Goal: Task Accomplishment & Management: Complete application form

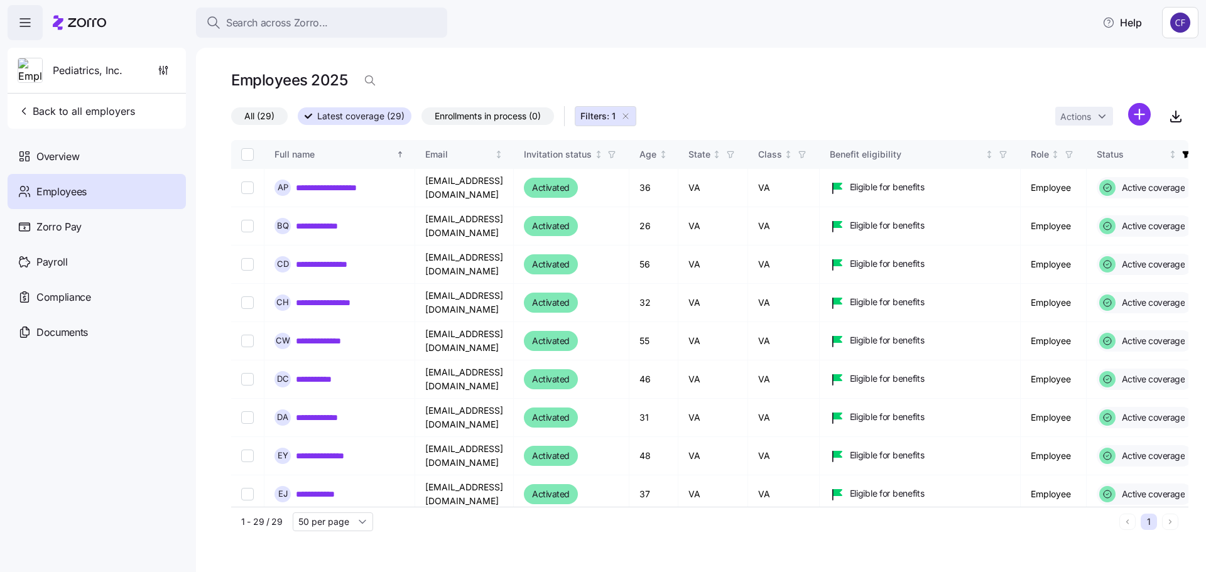
drag, startPoint x: 72, startPoint y: 198, endPoint x: 999, endPoint y: 79, distance: 934.2
click at [72, 198] on span "Employees" at bounding box center [61, 192] width 50 height 16
click at [1140, 115] on html "**********" at bounding box center [603, 282] width 1206 height 565
click at [1099, 165] on span "Add a new employee" at bounding box center [1099, 168] width 84 height 13
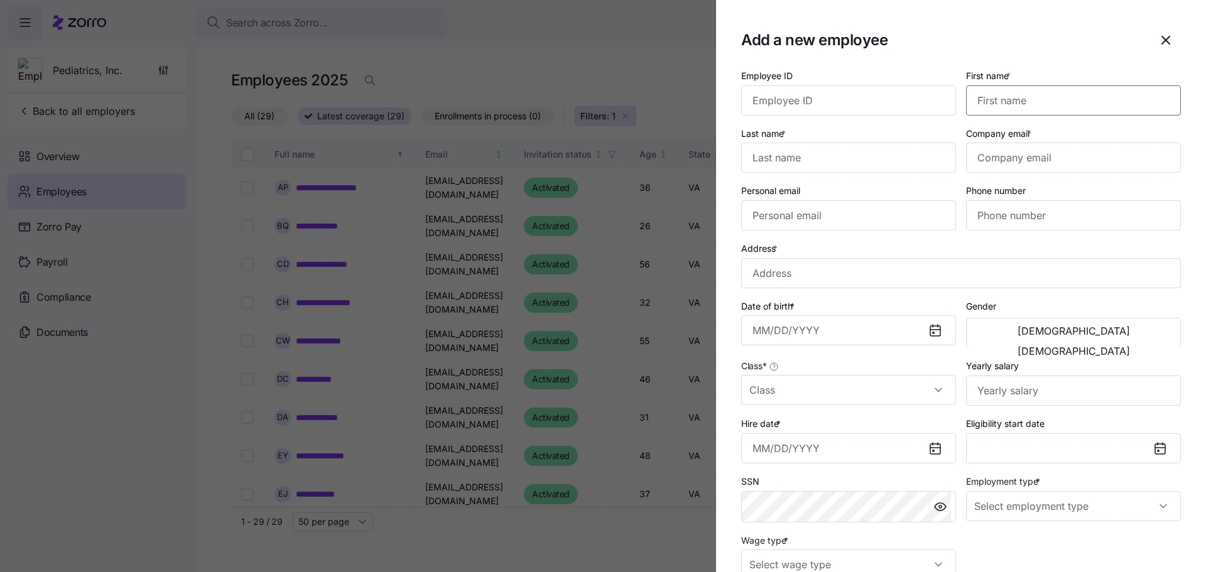
click at [981, 102] on input "First name *" at bounding box center [1073, 100] width 215 height 30
type input "[PERSON_NAME]"
click at [824, 156] on input "Last name *" at bounding box center [848, 158] width 215 height 30
type input "[PERSON_NAME]"
type input "[EMAIL_ADDRESS][DOMAIN_NAME]"
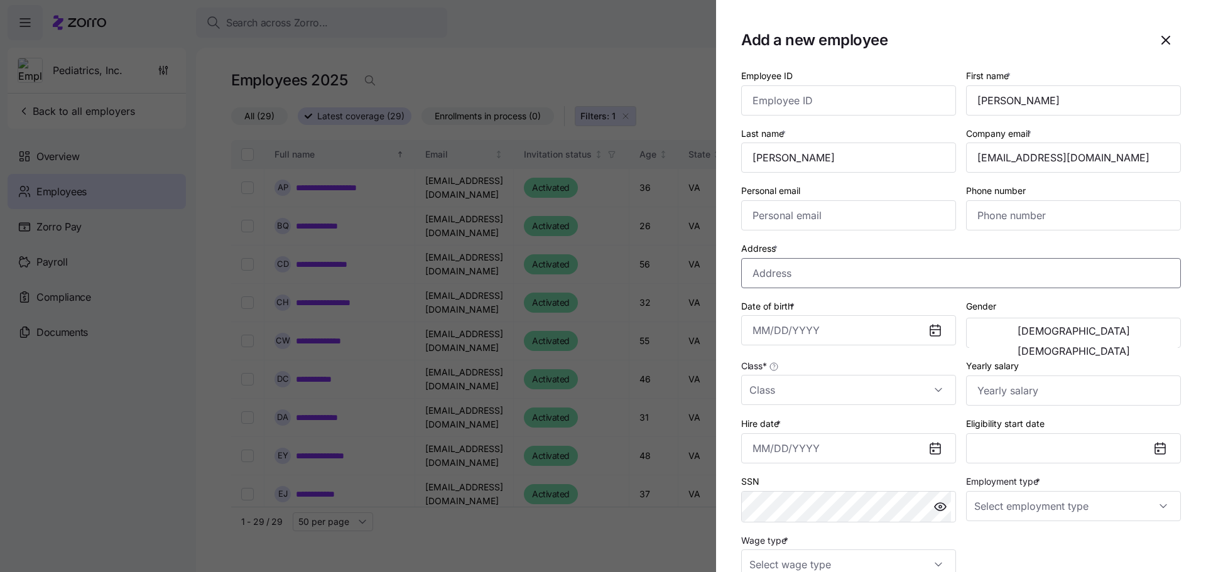
click at [793, 281] on input "Address *" at bounding box center [961, 273] width 440 height 30
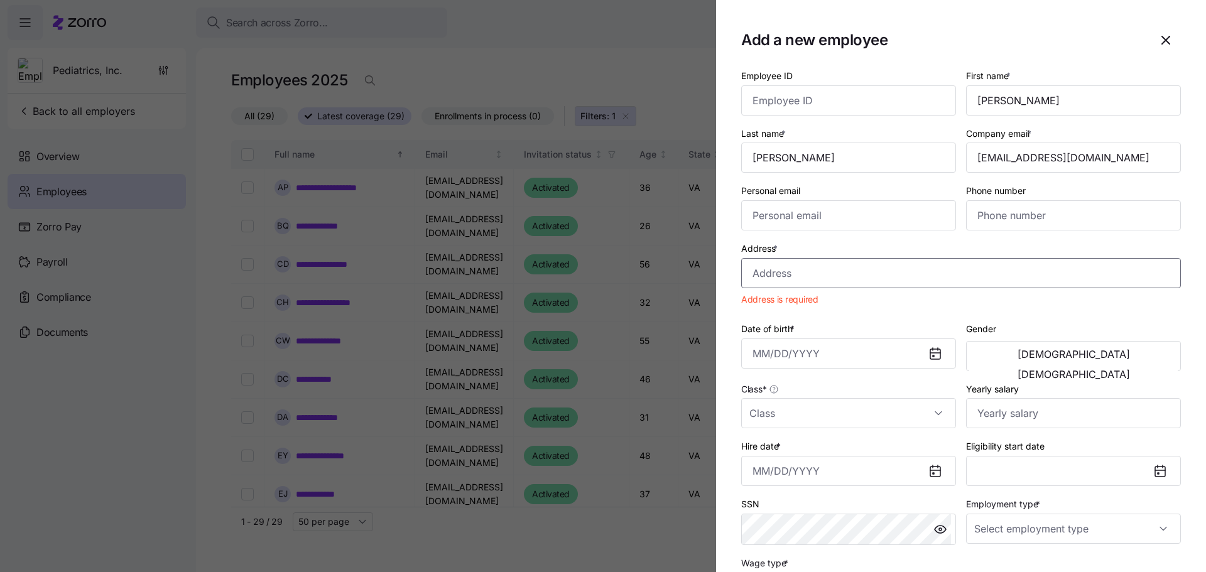
click at [793, 273] on input "Address *" at bounding box center [961, 273] width 440 height 30
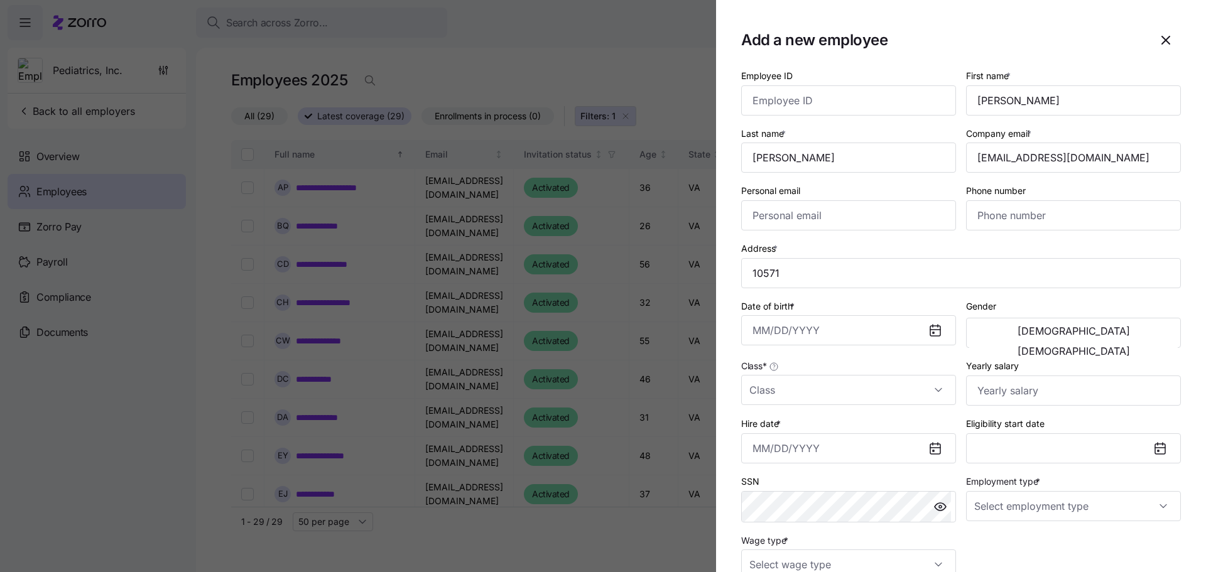
type input "[STREET_ADDRESS]"
click at [1126, 346] on span "[DEMOGRAPHIC_DATA]" at bounding box center [1074, 351] width 112 height 10
click at [863, 385] on input "Class *" at bounding box center [848, 390] width 215 height 30
click at [856, 427] on div "VA" at bounding box center [846, 428] width 200 height 26
type input "VA"
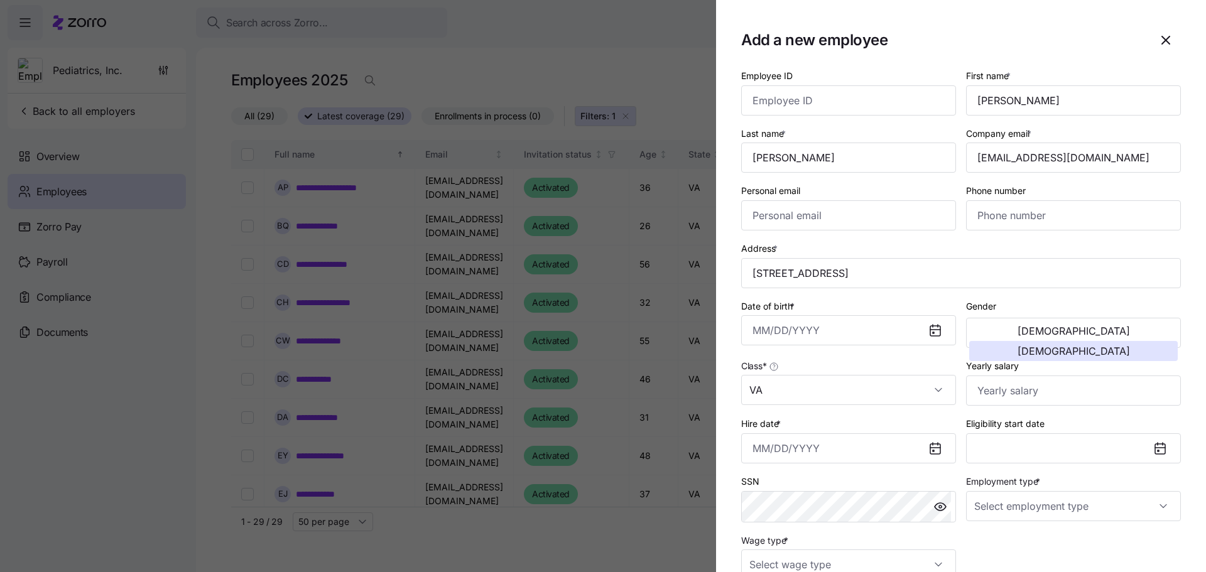
click at [930, 449] on icon at bounding box center [935, 449] width 10 height 10
click at [928, 450] on icon at bounding box center [935, 448] width 15 height 15
click at [907, 443] on input "Hire date *" at bounding box center [848, 448] width 215 height 30
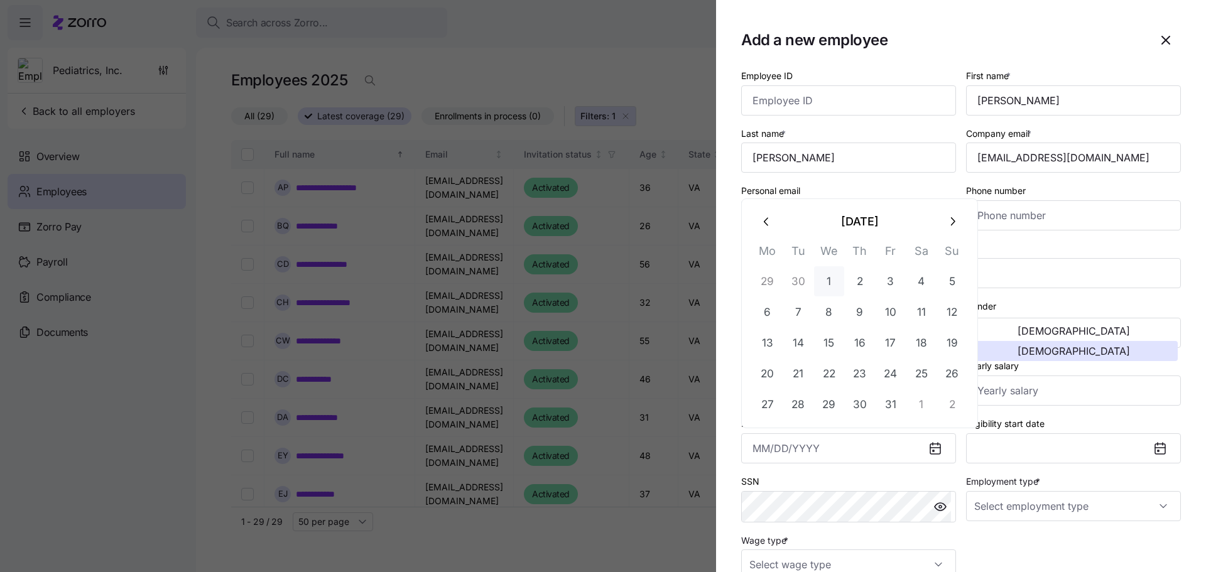
click at [829, 277] on button "1" at bounding box center [829, 281] width 30 height 30
type input "[DATE]"
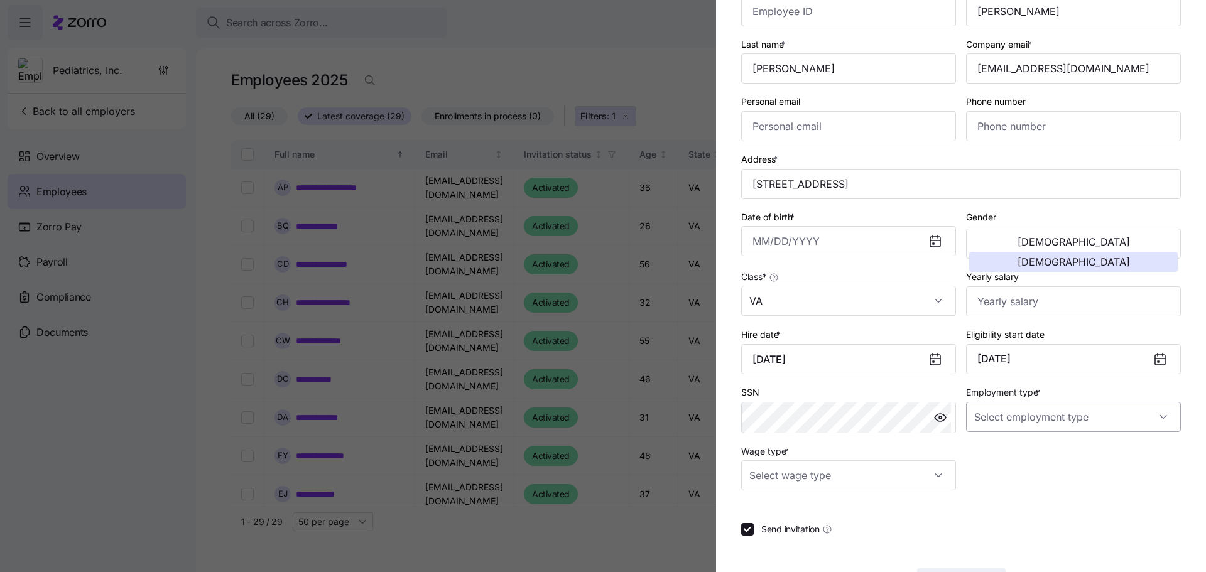
scroll to position [136, 0]
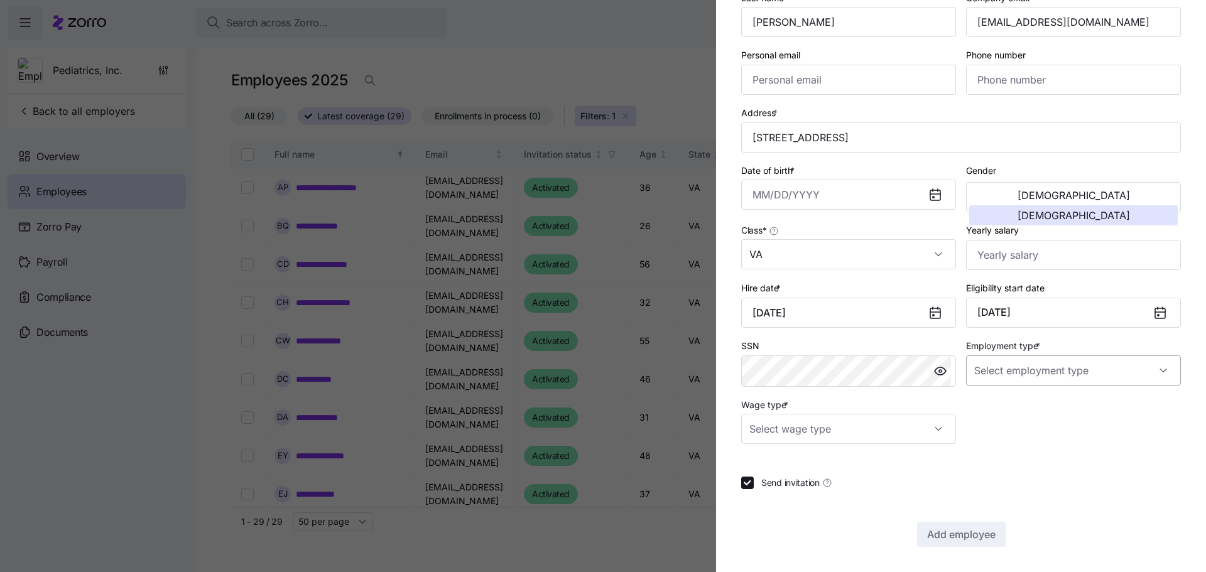
click at [1038, 374] on input "Employment type *" at bounding box center [1073, 371] width 215 height 30
click at [1018, 433] on div "Part Time" at bounding box center [1067, 435] width 200 height 26
type input "Part Time"
click at [936, 433] on input "Wage type *" at bounding box center [848, 429] width 215 height 30
click at [909, 473] on div "Salary" at bounding box center [846, 467] width 200 height 26
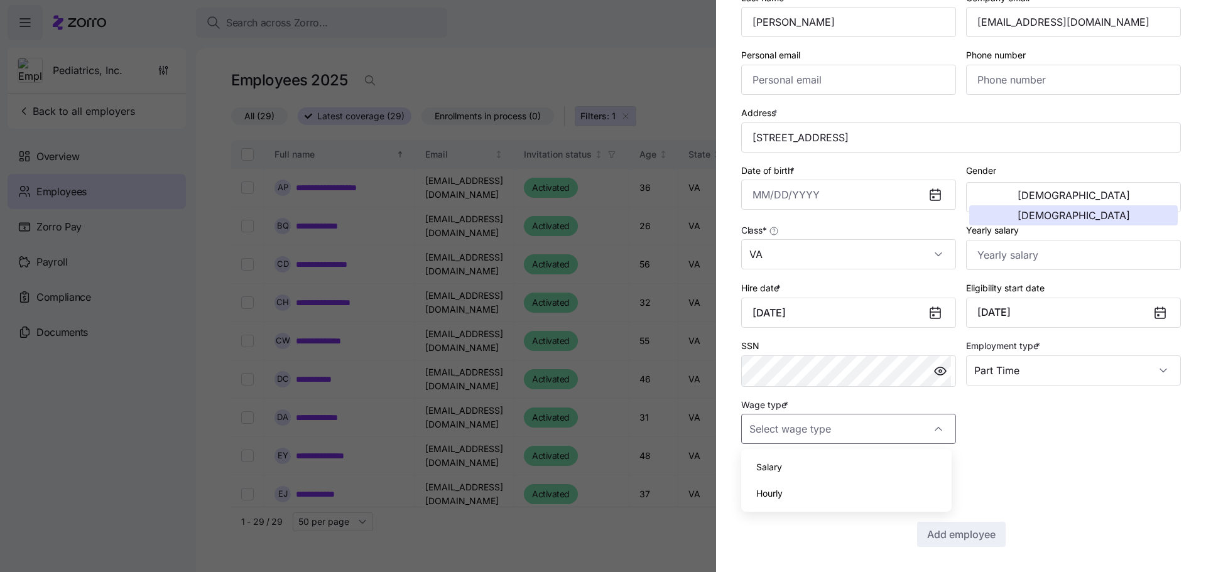
type input "Salary"
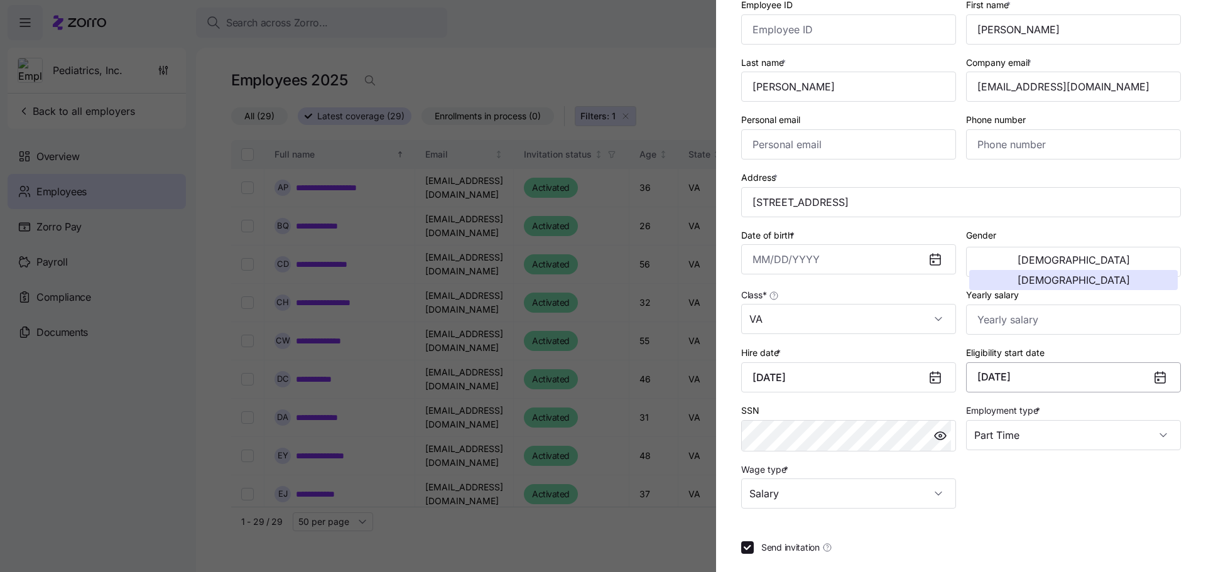
scroll to position [10, 0]
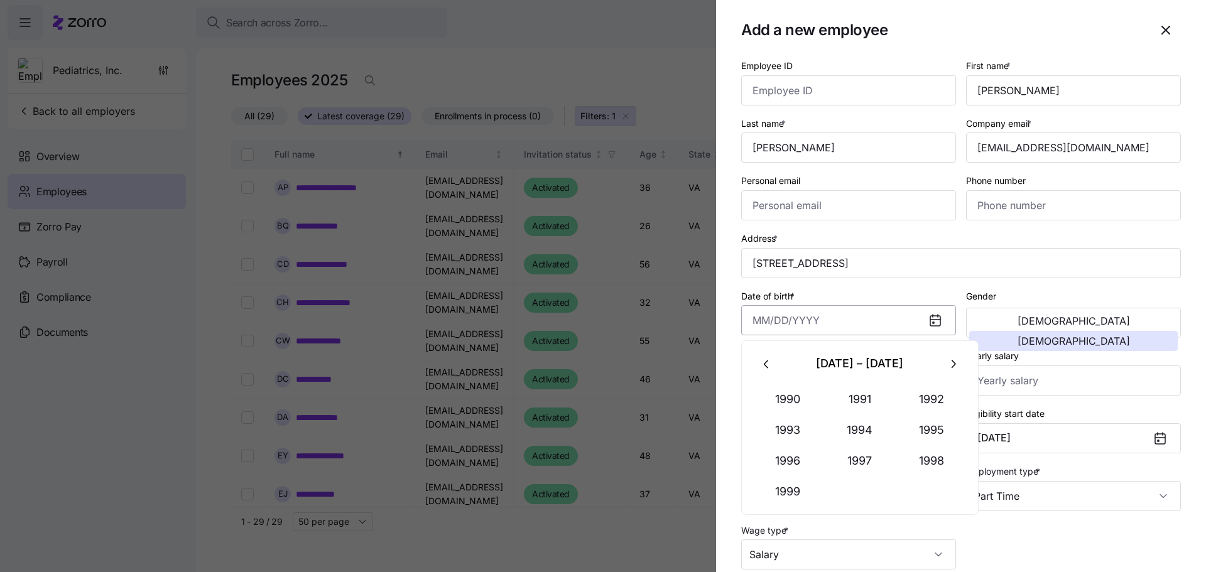
click at [761, 318] on input "Date of birth *" at bounding box center [848, 320] width 215 height 30
type input "[DATE]"
click at [1177, 286] on section "Add a new employee Employee ID First name * [PERSON_NAME] Last name * [PERSON_N…" at bounding box center [961, 286] width 490 height 572
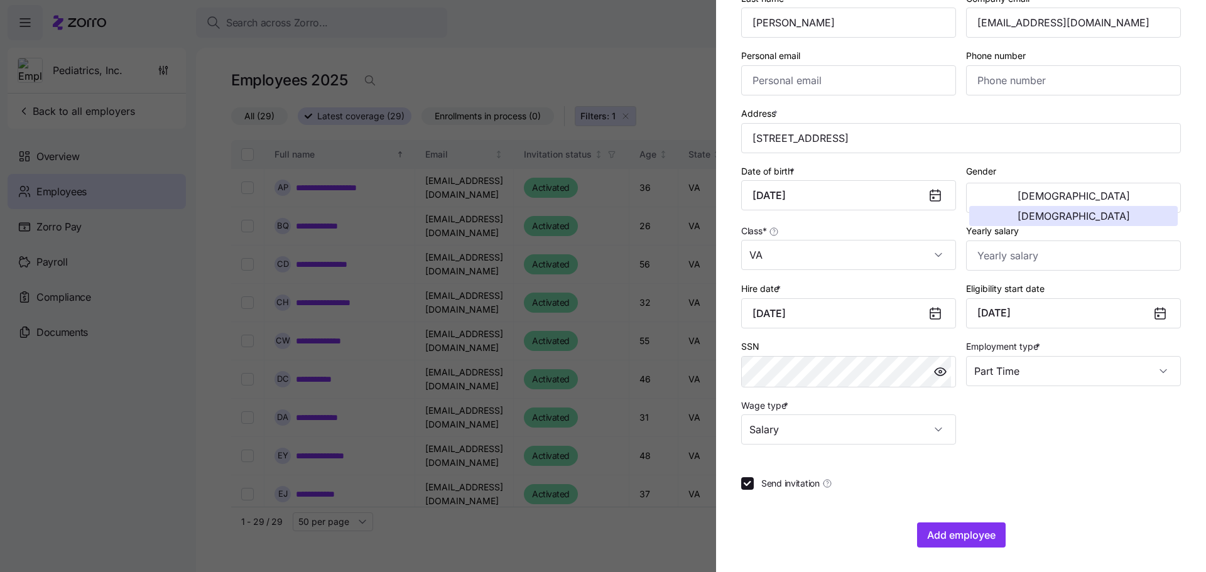
scroll to position [136, 0]
click at [957, 534] on span "Add employee" at bounding box center [961, 534] width 68 height 15
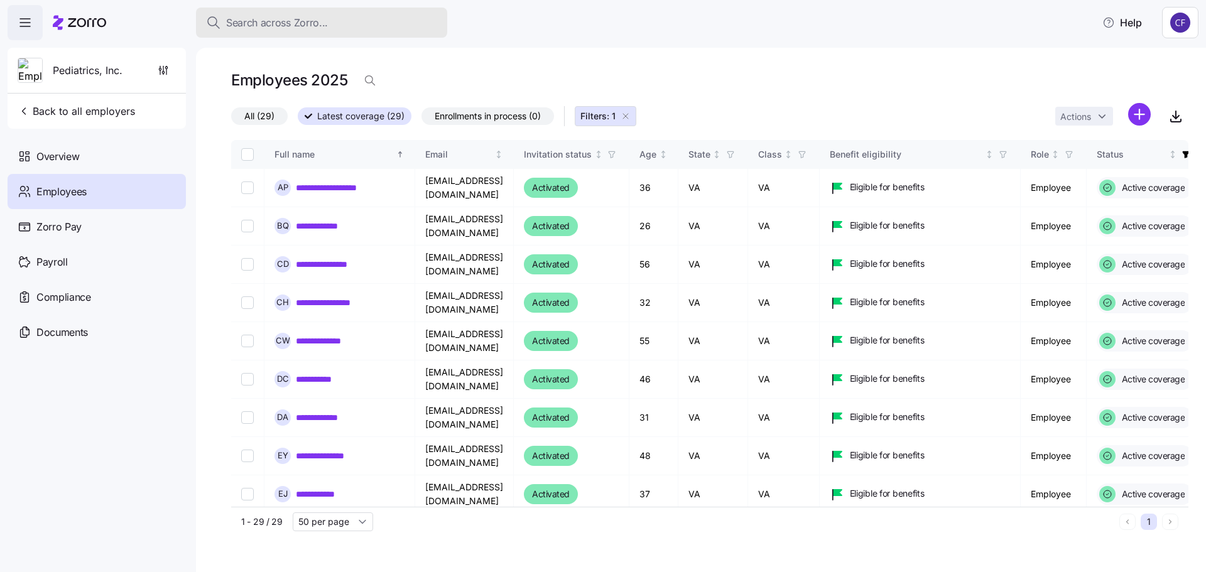
click at [263, 24] on span "Search across Zorro..." at bounding box center [277, 23] width 102 height 16
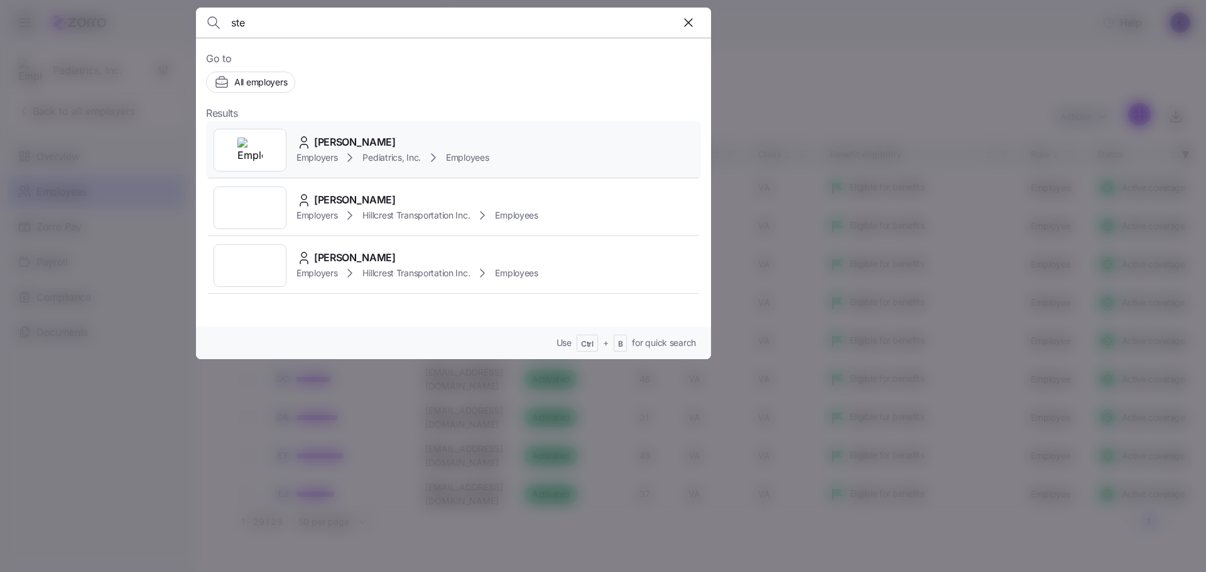
type input "ste"
click at [327, 148] on span "[PERSON_NAME]" at bounding box center [355, 142] width 82 height 16
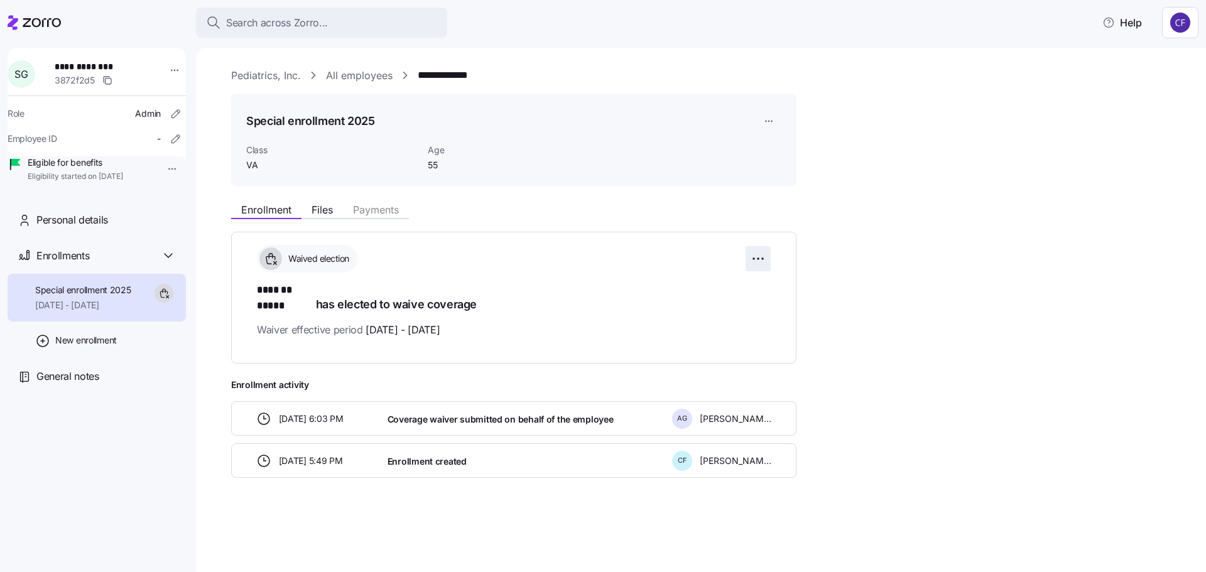
click at [754, 258] on html "**********" at bounding box center [603, 282] width 1206 height 565
click at [759, 254] on html "**********" at bounding box center [603, 282] width 1206 height 565
click at [158, 170] on html "**********" at bounding box center [603, 282] width 1206 height 565
click at [976, 237] on div "Enrollment Files Payments Waived election ******* ***** has elected to waive co…" at bounding box center [709, 337] width 957 height 281
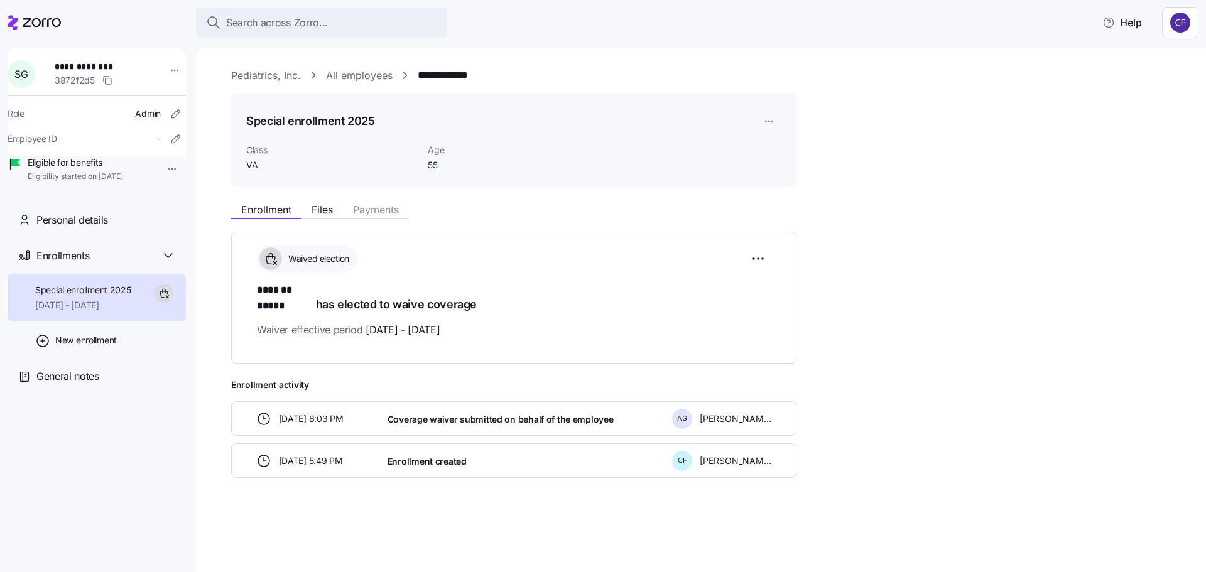
click at [266, 74] on link "Pediatrics, Inc." at bounding box center [266, 76] width 70 height 16
